Goal: Task Accomplishment & Management: Manage account settings

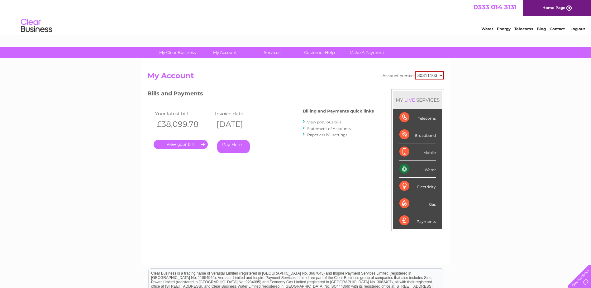
click at [183, 146] on link "." at bounding box center [181, 144] width 54 height 9
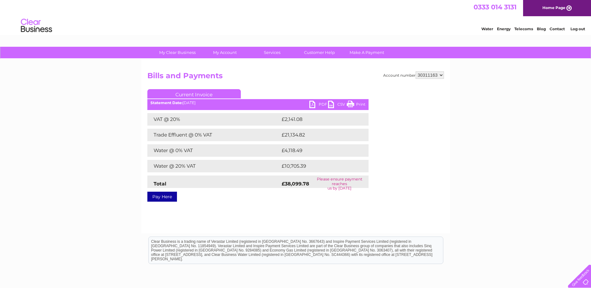
click at [312, 103] on link "PDF" at bounding box center [318, 105] width 19 height 9
